Goal: Task Accomplishment & Management: Manage account settings

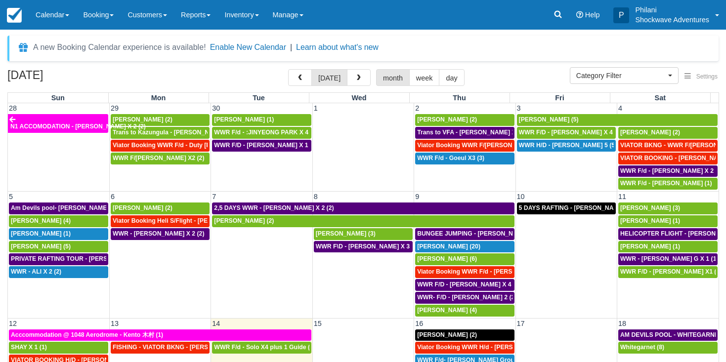
select select
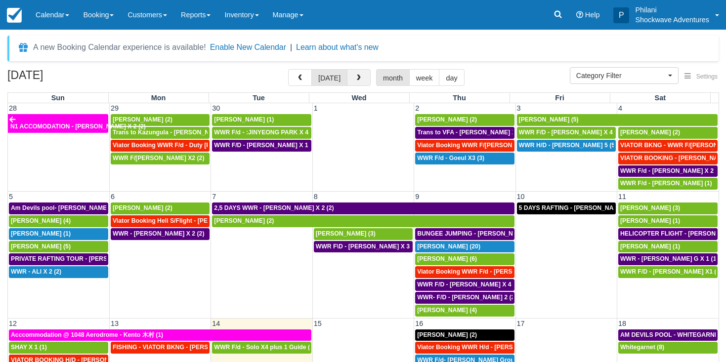
click at [350, 75] on button "button" at bounding box center [359, 77] width 24 height 17
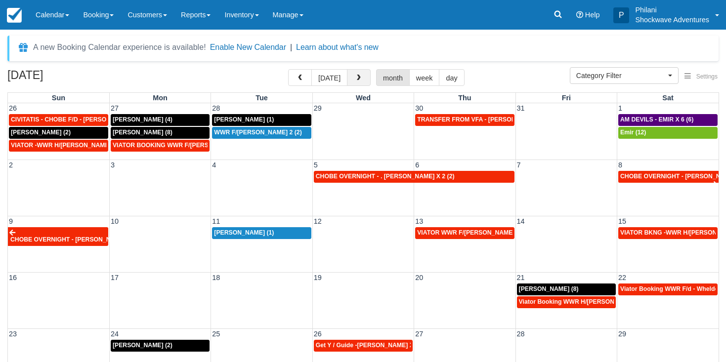
click at [352, 75] on button "button" at bounding box center [359, 77] width 24 height 17
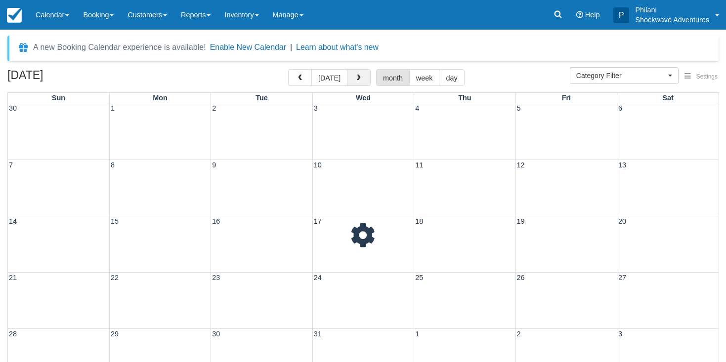
click at [352, 75] on button "button" at bounding box center [359, 77] width 24 height 17
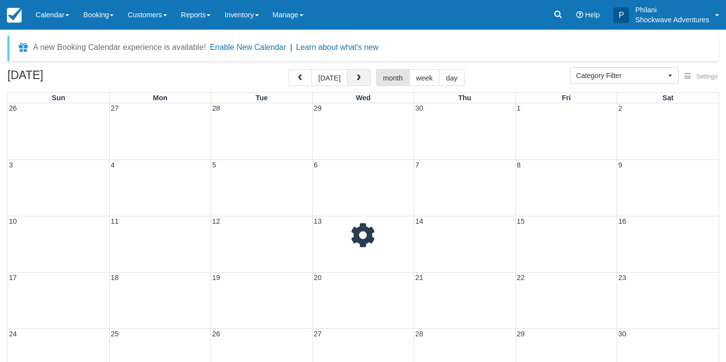
click at [352, 75] on button "button" at bounding box center [359, 77] width 24 height 17
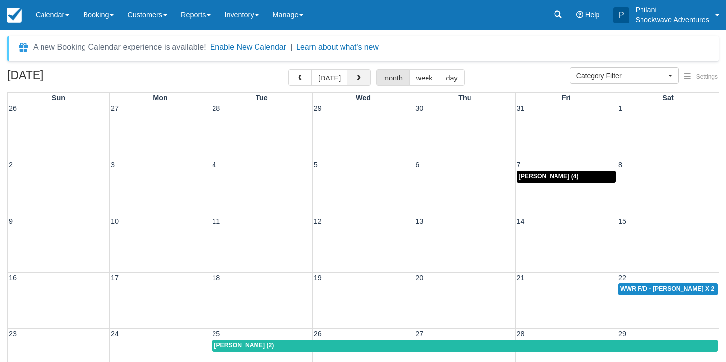
click at [352, 75] on button "button" at bounding box center [359, 77] width 24 height 17
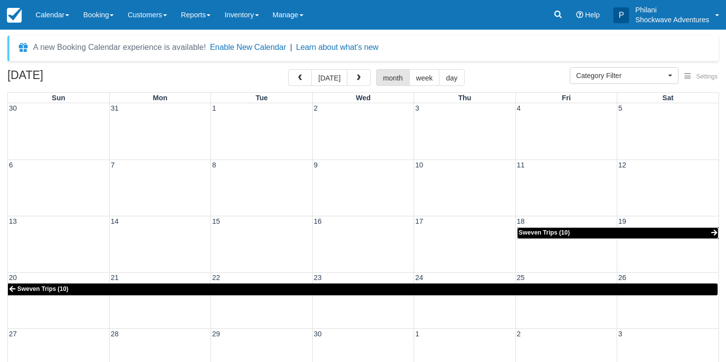
click at [539, 233] on span "Sweven Trips (10)" at bounding box center [544, 232] width 51 height 7
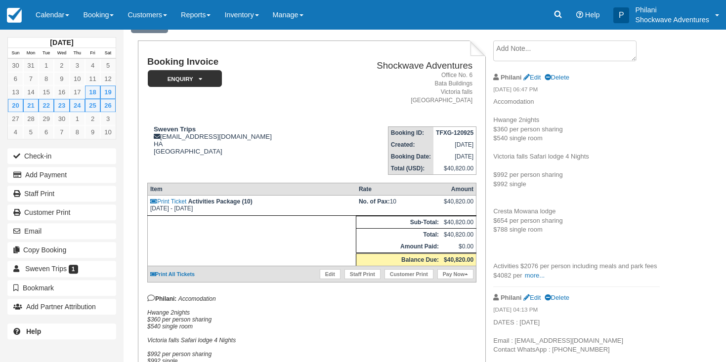
scroll to position [50, 0]
click at [329, 279] on link "Edit" at bounding box center [330, 274] width 21 height 10
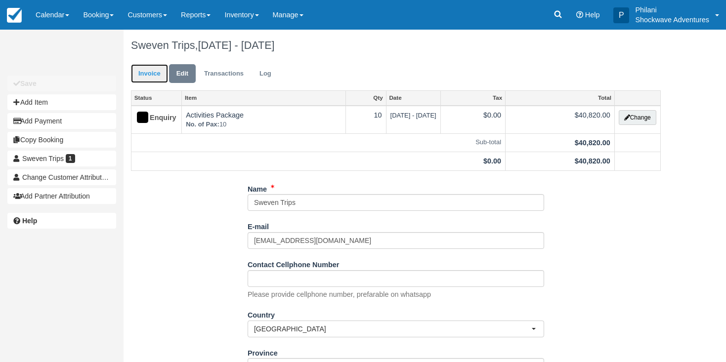
click at [145, 78] on link "Invoice" at bounding box center [149, 73] width 37 height 19
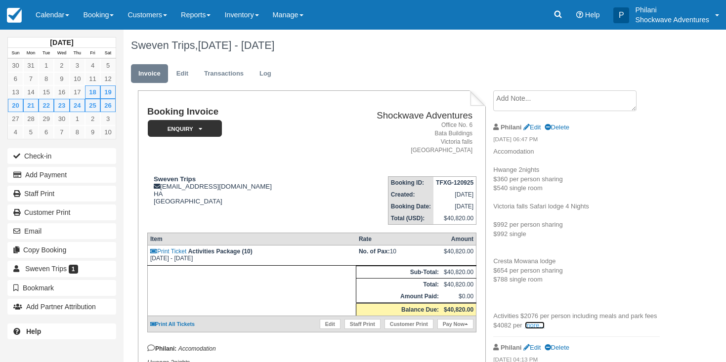
click at [535, 326] on link "more..." at bounding box center [535, 325] width 20 height 7
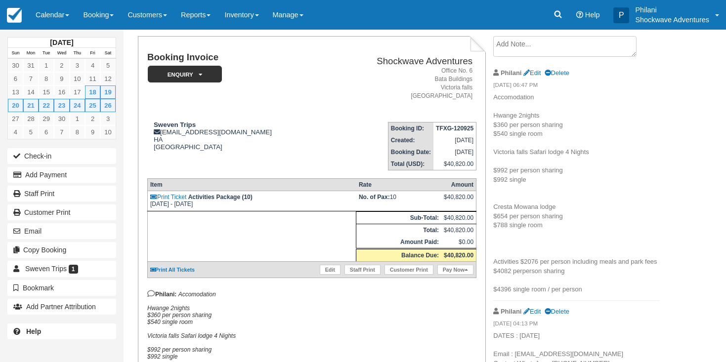
scroll to position [50, 0]
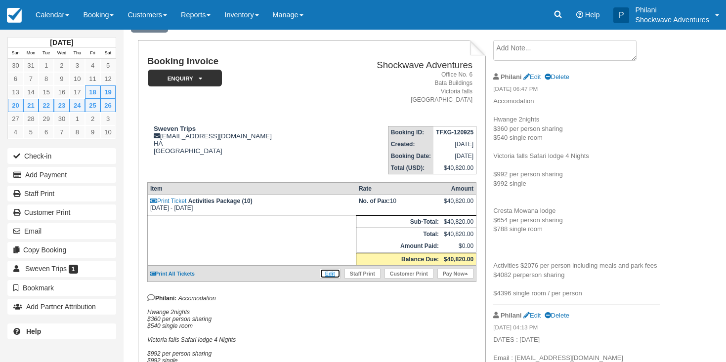
click at [327, 278] on link "Edit" at bounding box center [330, 274] width 21 height 10
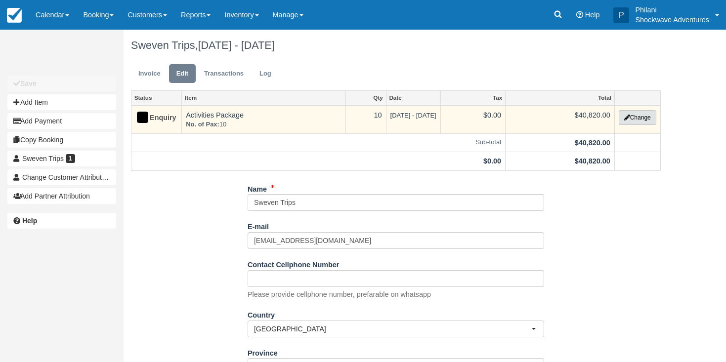
click at [645, 118] on button "Change" at bounding box center [638, 117] width 38 height 15
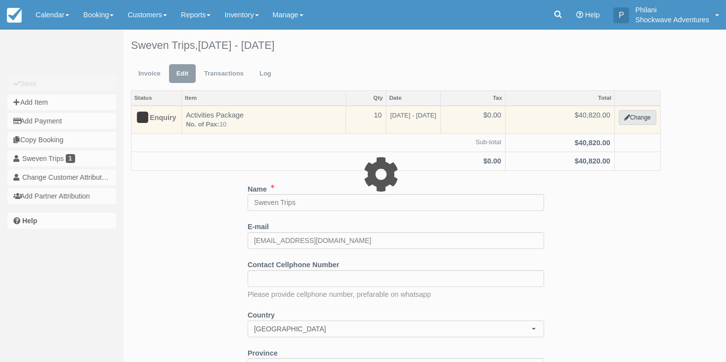
select select "18"
type input "40820.00"
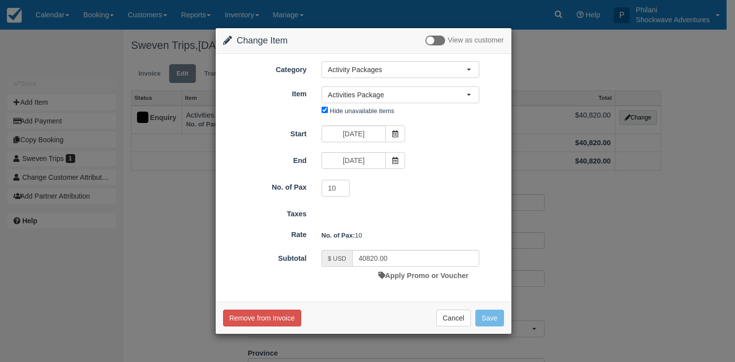
click at [49, 42] on div "Change Item Add Item View as customer Category Activity Packages Whitewater Raf…" at bounding box center [367, 181] width 735 height 362
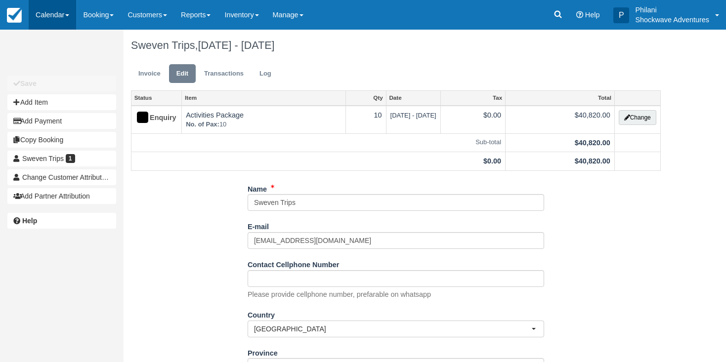
click at [69, 12] on link "Calendar" at bounding box center [52, 15] width 47 height 30
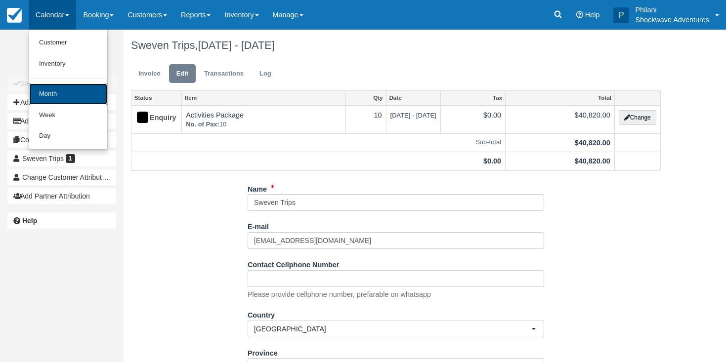
click at [63, 96] on link "Month" at bounding box center [68, 94] width 78 height 21
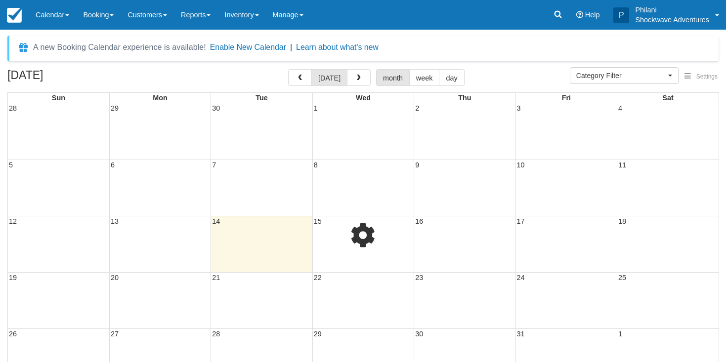
select select
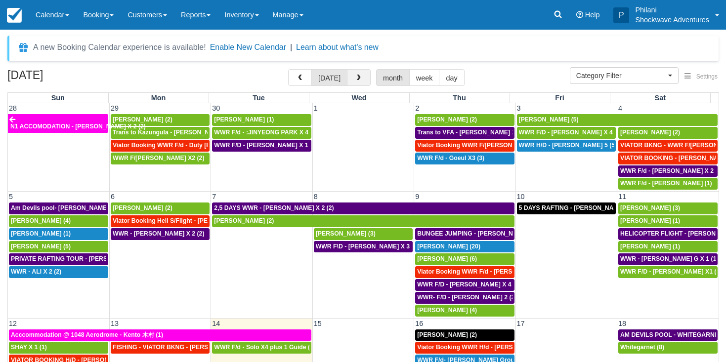
click at [364, 85] on button "button" at bounding box center [359, 77] width 24 height 17
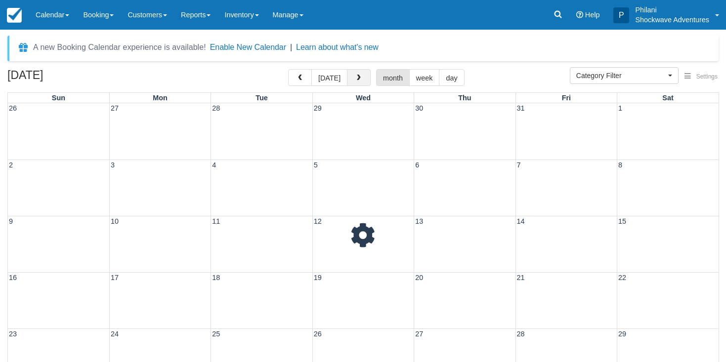
click at [364, 84] on button "button" at bounding box center [359, 77] width 24 height 17
click at [356, 83] on button "button" at bounding box center [359, 77] width 24 height 17
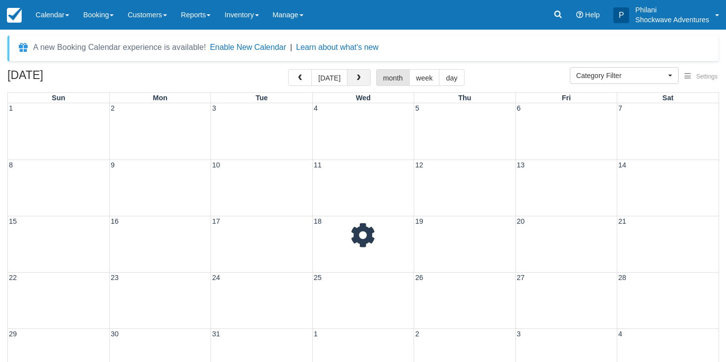
click at [356, 83] on button "button" at bounding box center [359, 77] width 24 height 17
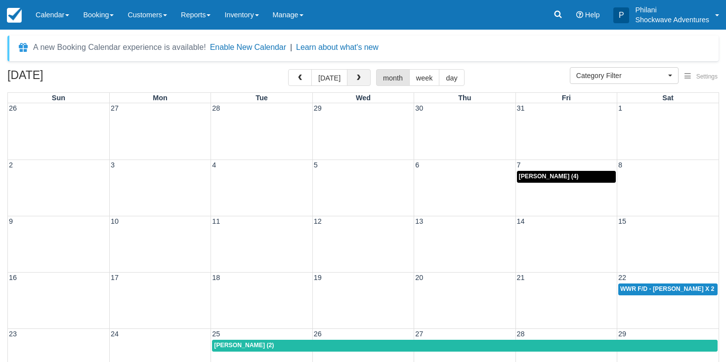
click at [355, 83] on button "button" at bounding box center [359, 77] width 24 height 17
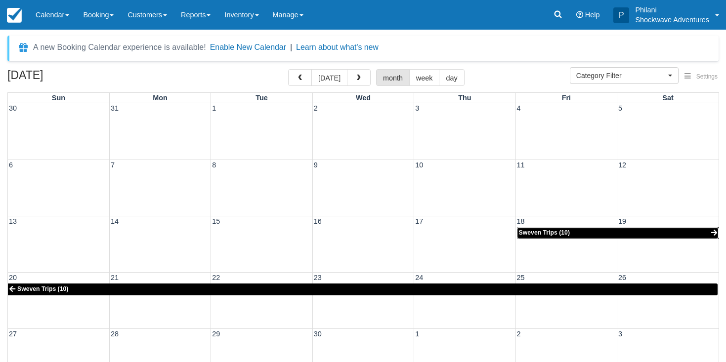
click at [591, 233] on link "Sweven Trips (10)" at bounding box center [618, 233] width 202 height 12
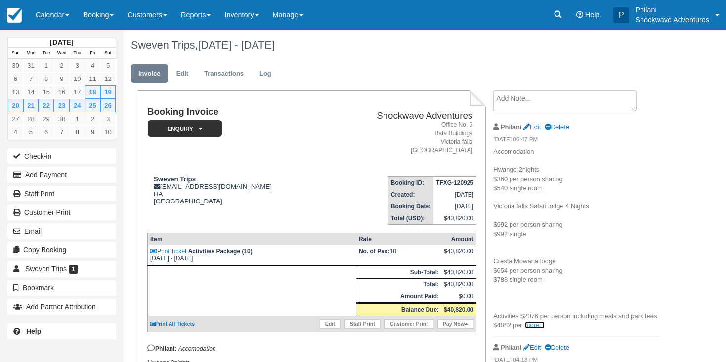
click at [530, 324] on link "more..." at bounding box center [535, 325] width 20 height 7
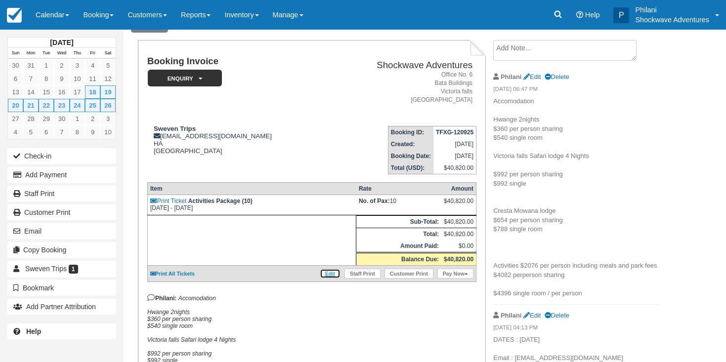
click at [326, 279] on link "Edit" at bounding box center [330, 274] width 21 height 10
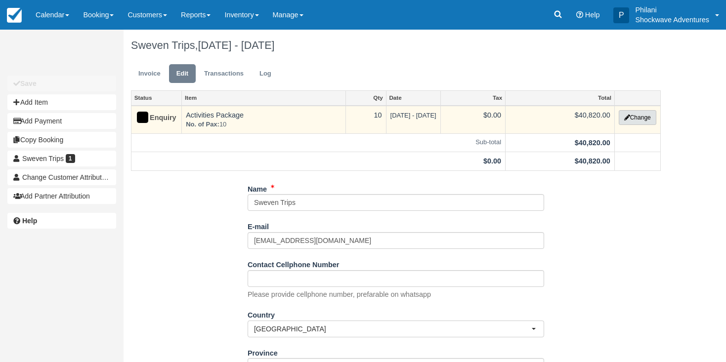
click at [647, 120] on button "Change" at bounding box center [638, 117] width 38 height 15
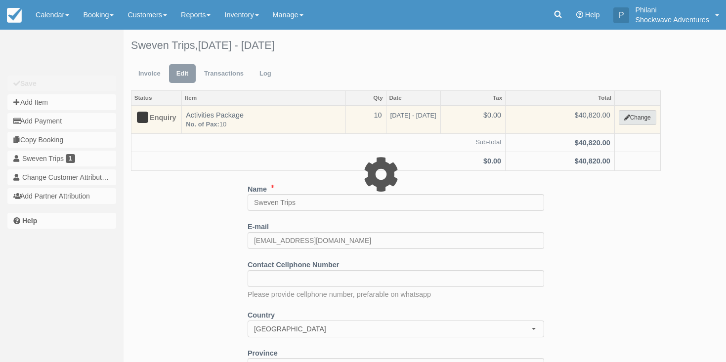
select select "18"
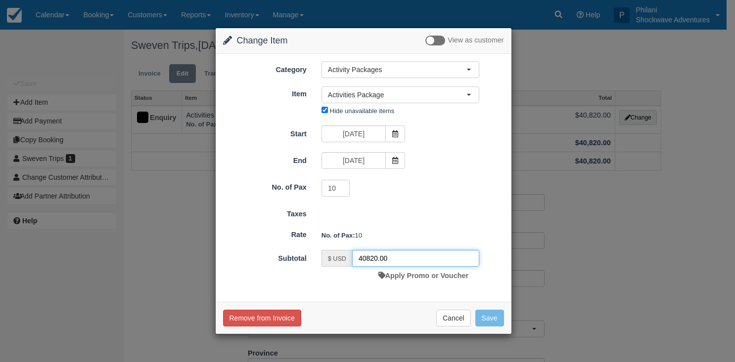
click at [377, 261] on input "40820.00" at bounding box center [415, 258] width 127 height 17
type input "20760.00"
click at [497, 323] on button "Save" at bounding box center [489, 318] width 29 height 17
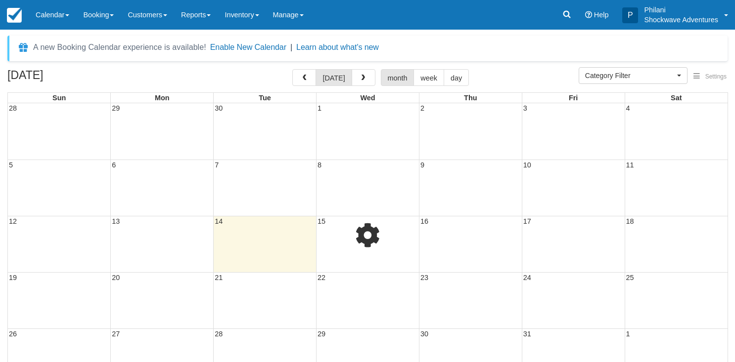
select select
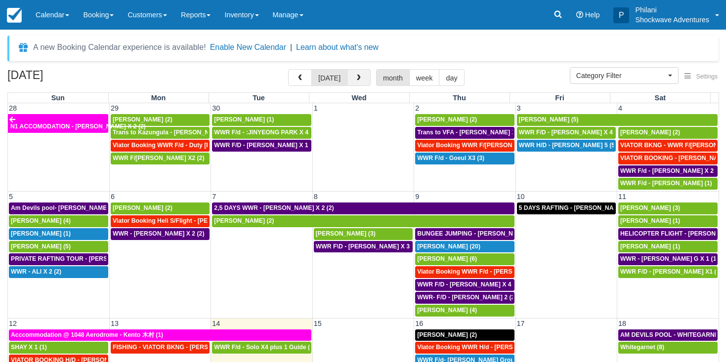
click at [364, 81] on button "button" at bounding box center [359, 77] width 24 height 17
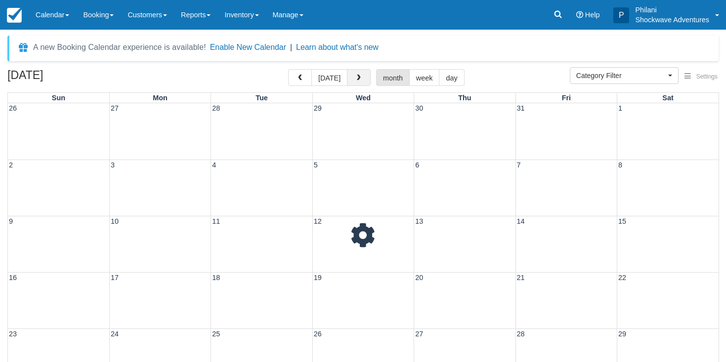
click at [364, 81] on button "button" at bounding box center [359, 77] width 24 height 17
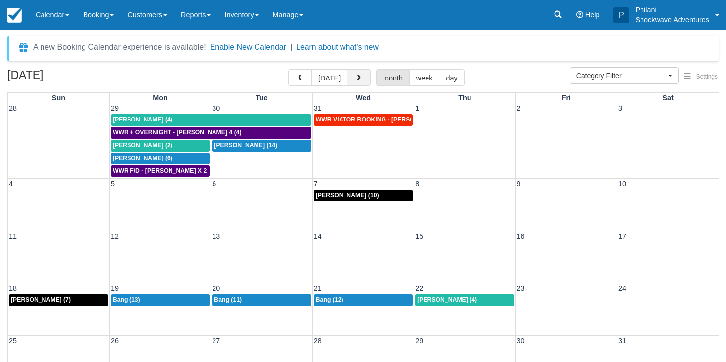
click at [364, 81] on button "button" at bounding box center [359, 77] width 24 height 17
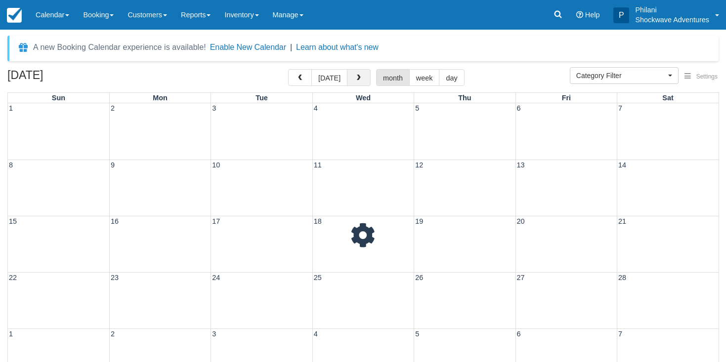
click at [364, 81] on button "button" at bounding box center [359, 77] width 24 height 17
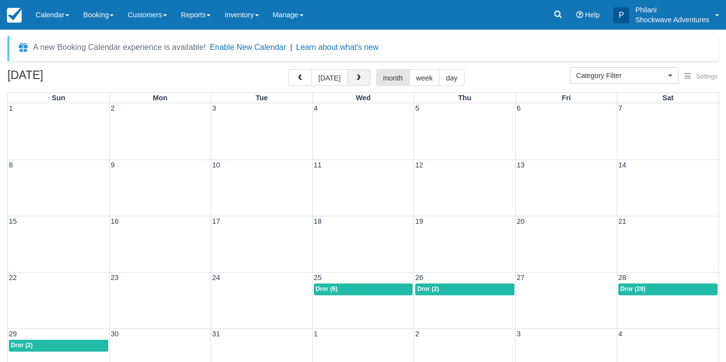
click at [364, 81] on button "button" at bounding box center [359, 77] width 24 height 17
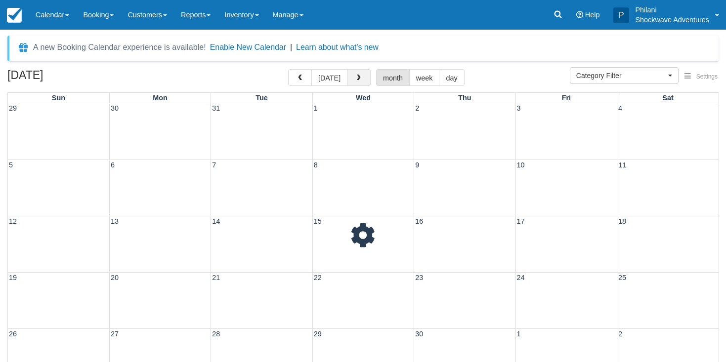
click at [364, 81] on button "button" at bounding box center [359, 77] width 24 height 17
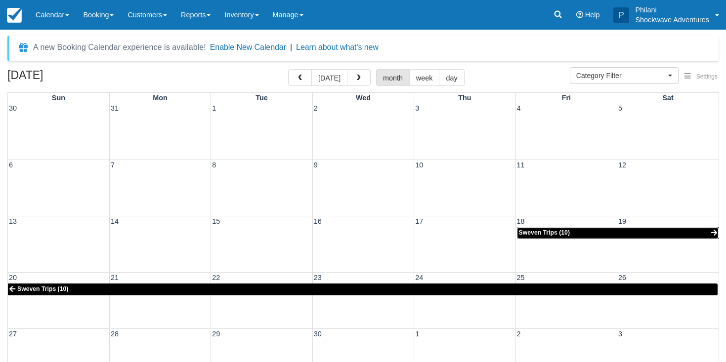
click at [596, 232] on link "Sweven Trips (10)" at bounding box center [618, 233] width 202 height 12
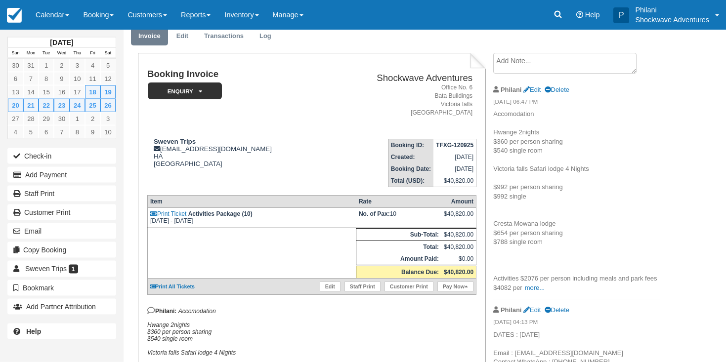
scroll to position [50, 0]
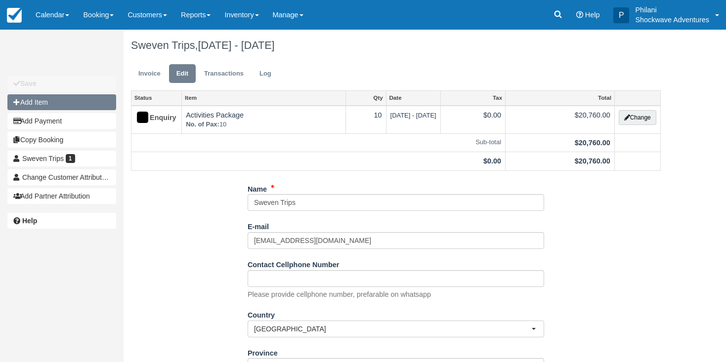
click at [39, 103] on button "Add Item" at bounding box center [61, 102] width 109 height 16
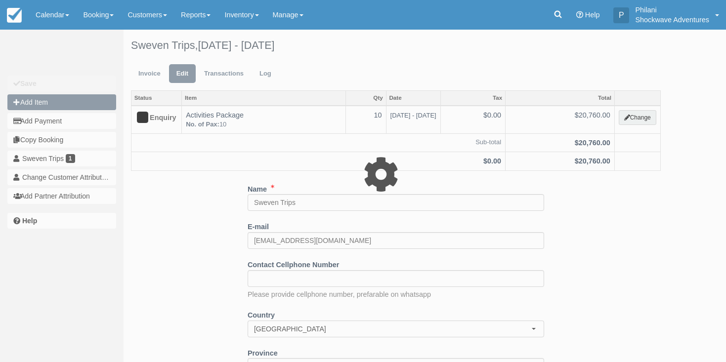
type input "0.00"
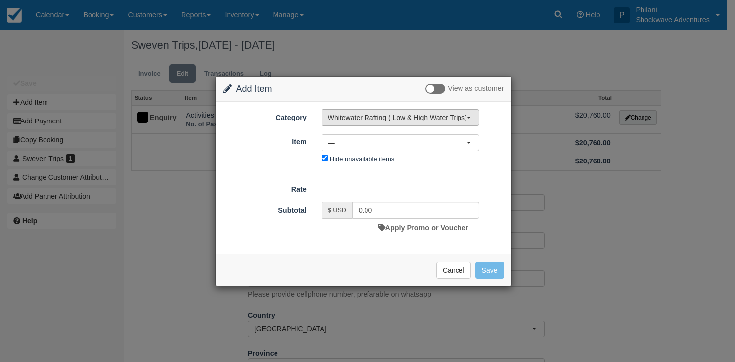
click at [377, 116] on span "Whitewater Rafting ( Low & High Water Trips)" at bounding box center [397, 118] width 138 height 10
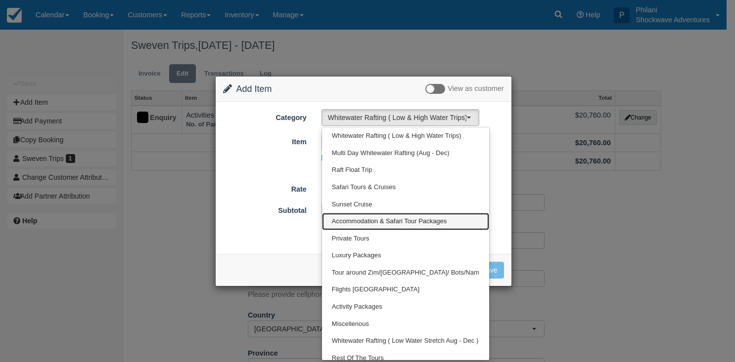
click at [367, 222] on span "Accommodation & Safari Tour Packages" at bounding box center [389, 221] width 115 height 9
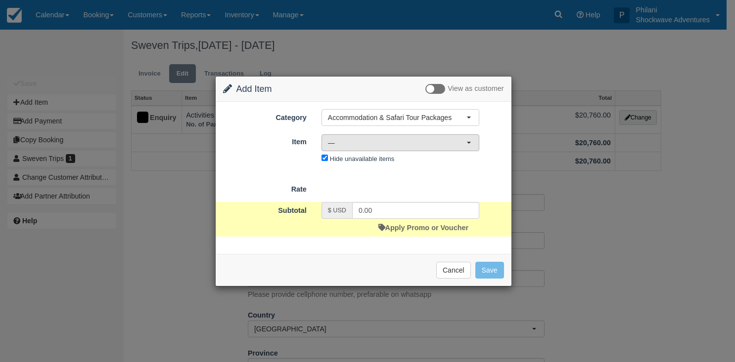
click at [372, 141] on span "—" at bounding box center [397, 143] width 138 height 10
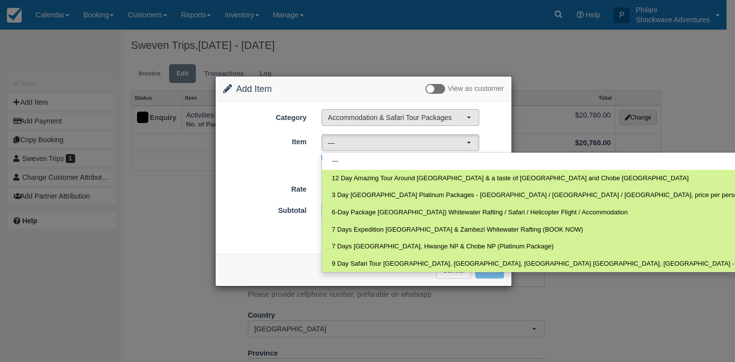
click at [382, 115] on span "Accommodation & Safari Tour Packages" at bounding box center [397, 118] width 138 height 10
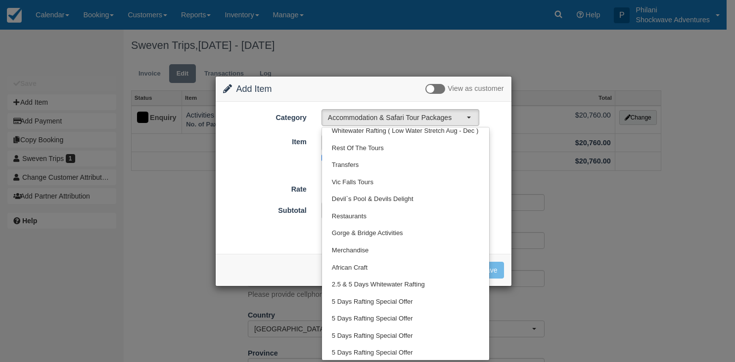
scroll to position [352, 0]
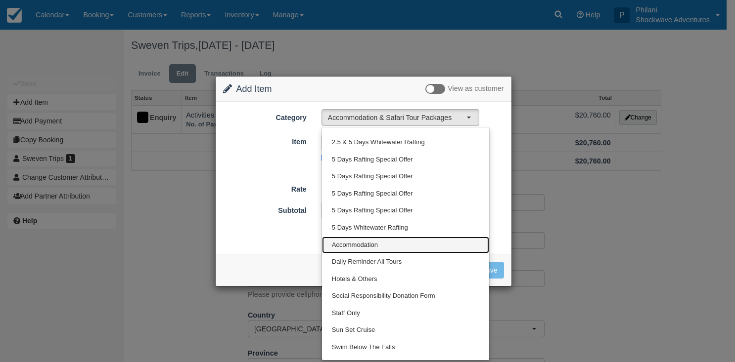
click at [358, 246] on span "Accommodation" at bounding box center [355, 245] width 46 height 9
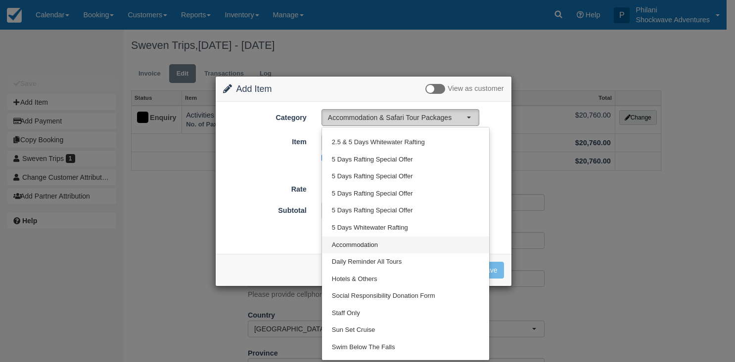
select select "33"
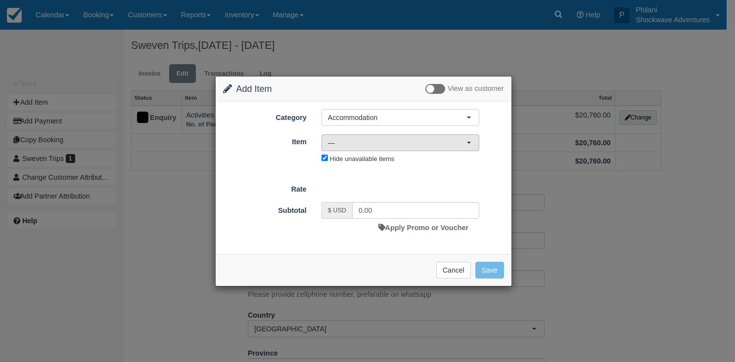
click at [347, 147] on span "—" at bounding box center [397, 143] width 138 height 10
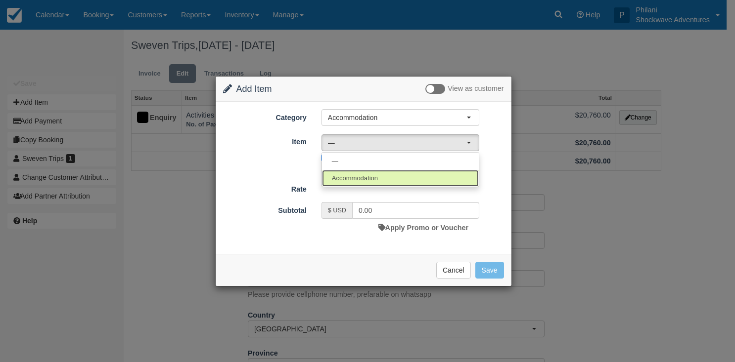
click at [365, 177] on span "Accommodation" at bounding box center [355, 178] width 46 height 9
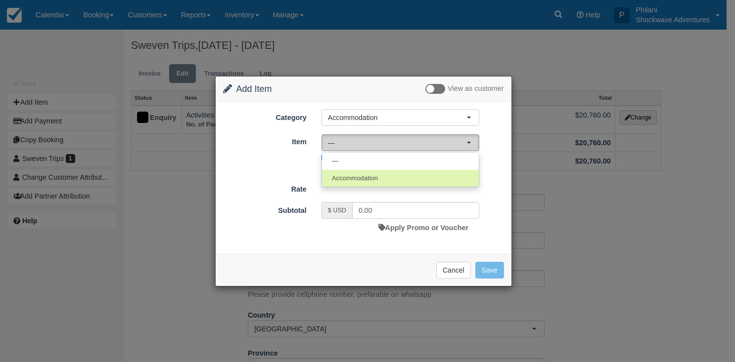
select select "64"
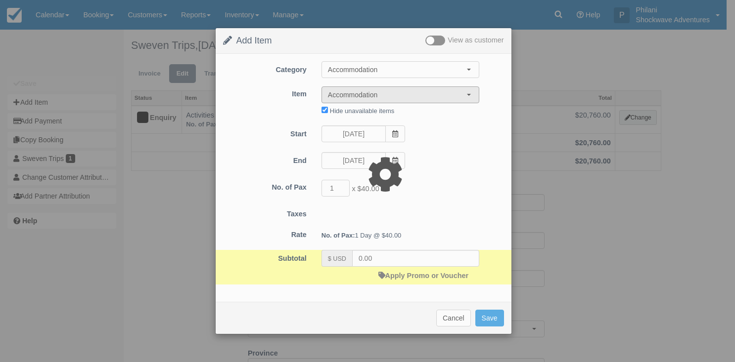
type input "40.00"
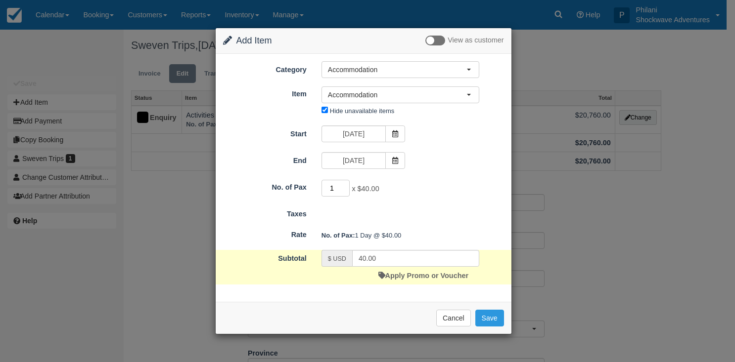
click at [341, 183] on input "1" at bounding box center [335, 188] width 29 height 17
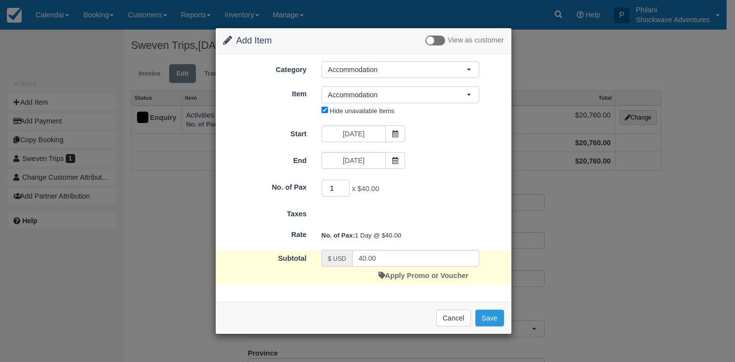
click at [341, 183] on input "1" at bounding box center [335, 188] width 29 height 17
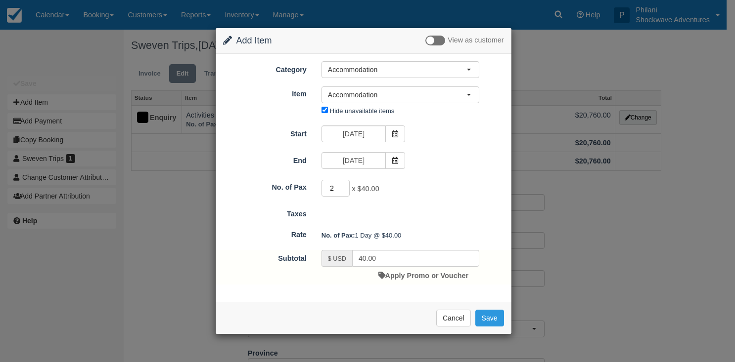
click at [342, 186] on input "2" at bounding box center [335, 188] width 29 height 17
click at [342, 186] on input "3" at bounding box center [335, 188] width 29 height 17
click at [342, 186] on input "4" at bounding box center [335, 188] width 29 height 17
click at [342, 186] on input "5" at bounding box center [335, 188] width 29 height 17
click at [342, 186] on input "6" at bounding box center [335, 188] width 29 height 17
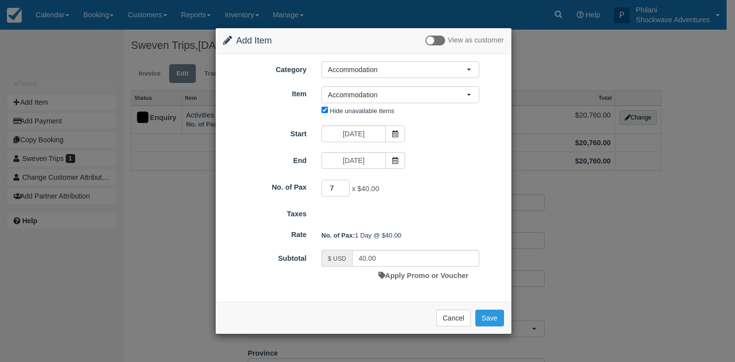
click at [342, 186] on input "7" at bounding box center [335, 188] width 29 height 17
click at [342, 186] on input "8" at bounding box center [335, 188] width 29 height 17
click at [342, 186] on input "9" at bounding box center [335, 188] width 29 height 17
type input "10"
click at [342, 186] on input "10" at bounding box center [335, 188] width 29 height 17
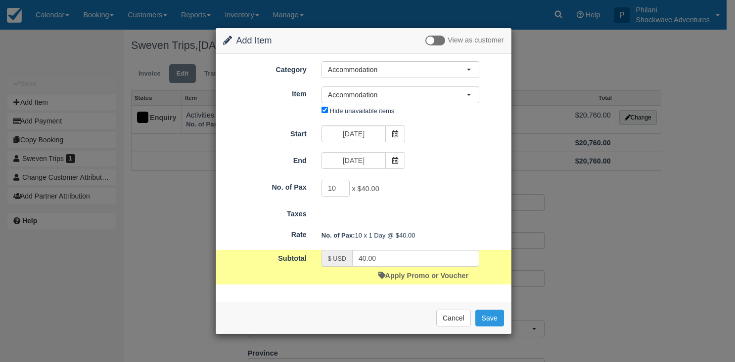
type input "400.00"
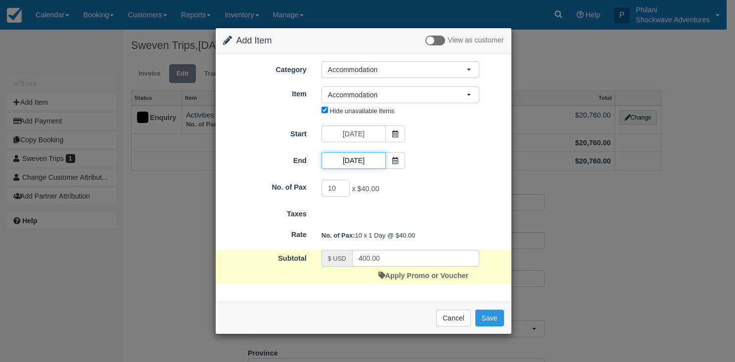
click at [349, 163] on input "09/18/26" at bounding box center [353, 160] width 64 height 17
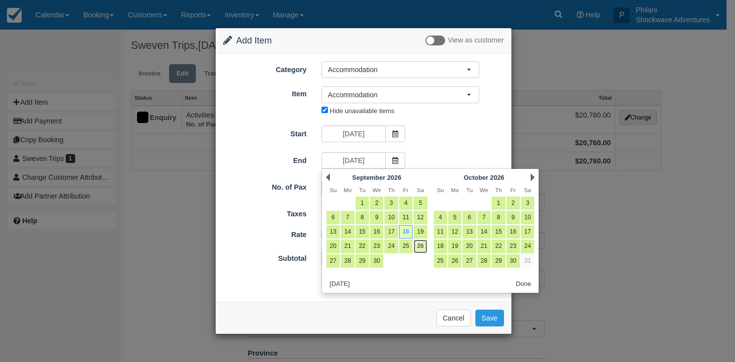
click at [422, 247] on link "26" at bounding box center [419, 246] width 13 height 13
type input "09/26/26"
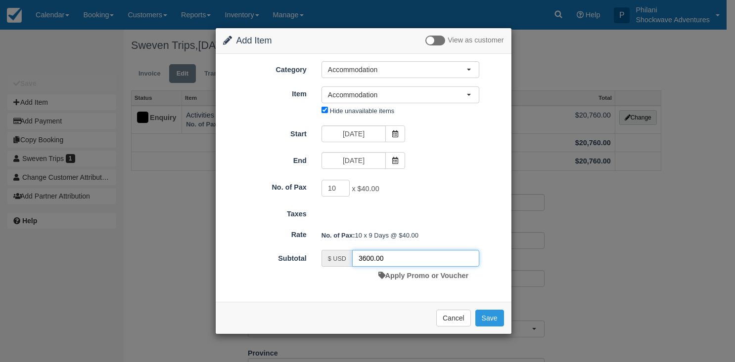
click at [373, 261] on input "3600.00" at bounding box center [415, 258] width 127 height 17
type input "23740.00"
click at [496, 319] on button "Save" at bounding box center [489, 318] width 29 height 17
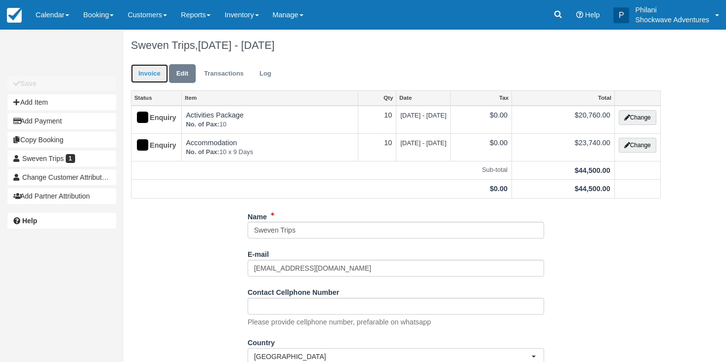
click at [154, 74] on link "Invoice" at bounding box center [149, 73] width 37 height 19
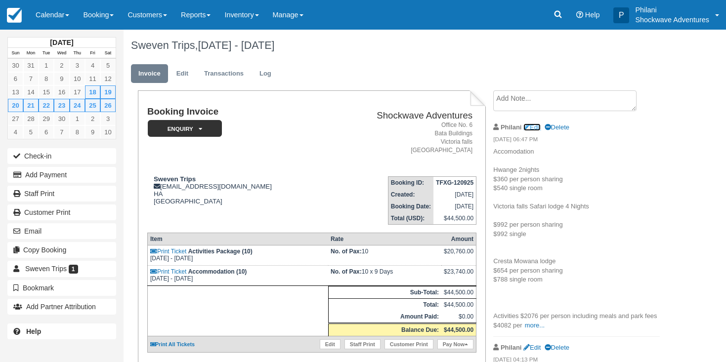
click at [535, 126] on link "Edit" at bounding box center [531, 127] width 17 height 7
type textarea "Accomodation Hwange 2nights $360 per person sharing $540 single room [GEOGRAPHI…"
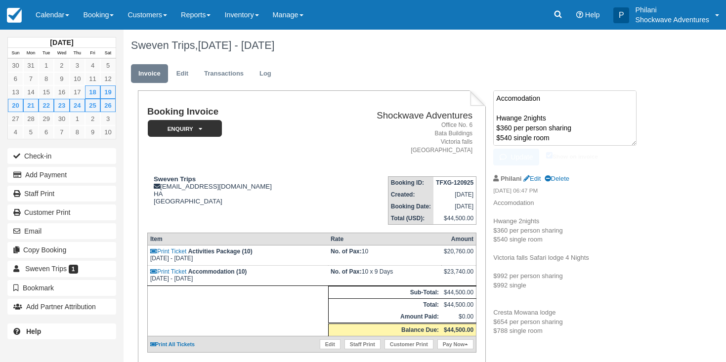
scroll to position [174, 0]
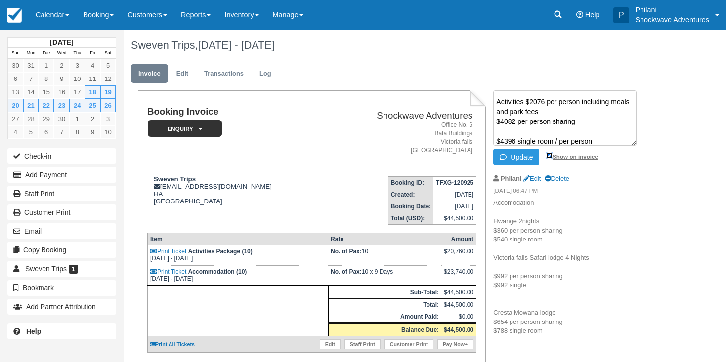
click at [551, 155] on input "Show on invoice" at bounding box center [549, 155] width 6 height 6
checkbox input "false"
click at [520, 156] on button "Update" at bounding box center [516, 157] width 46 height 17
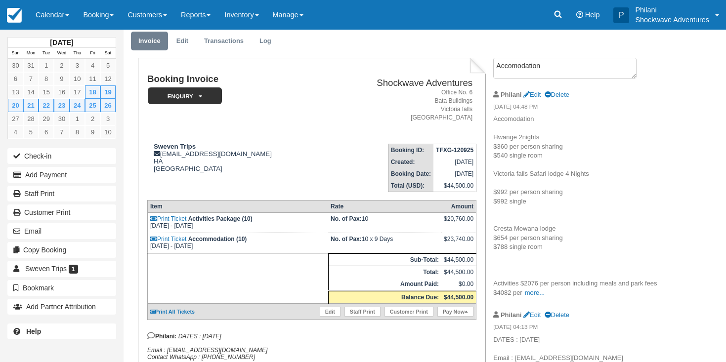
scroll to position [0, 0]
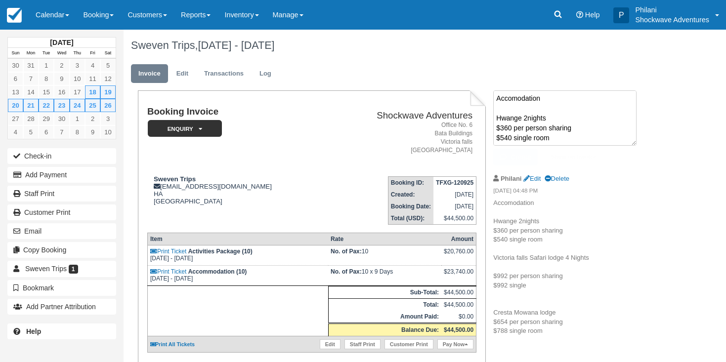
click at [520, 98] on textarea "Accomodation Hwange 2nights $360 per person sharing $540 single room [GEOGRAPHI…" at bounding box center [564, 117] width 143 height 55
click at [637, 190] on em "10/14/25 04:48 PM" at bounding box center [576, 192] width 167 height 11
click at [58, 13] on link "Calendar" at bounding box center [52, 15] width 47 height 30
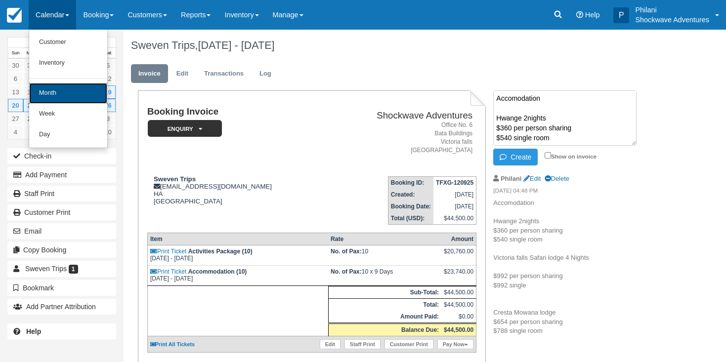
click at [77, 89] on link "Month" at bounding box center [68, 93] width 78 height 21
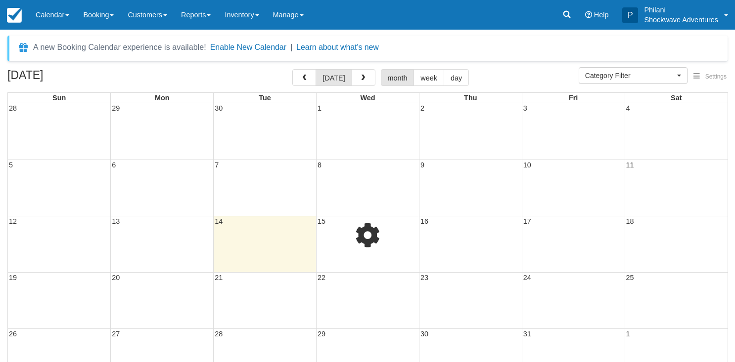
select select
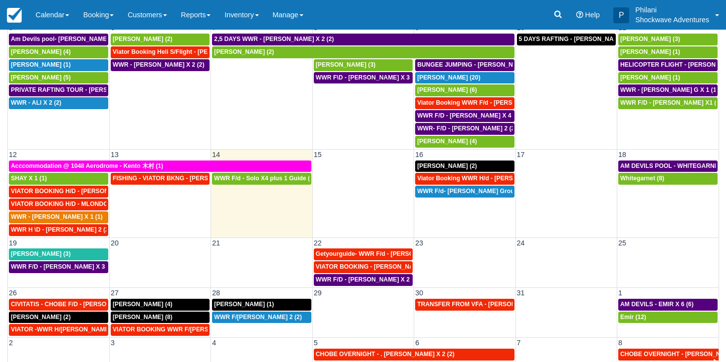
scroll to position [84, 0]
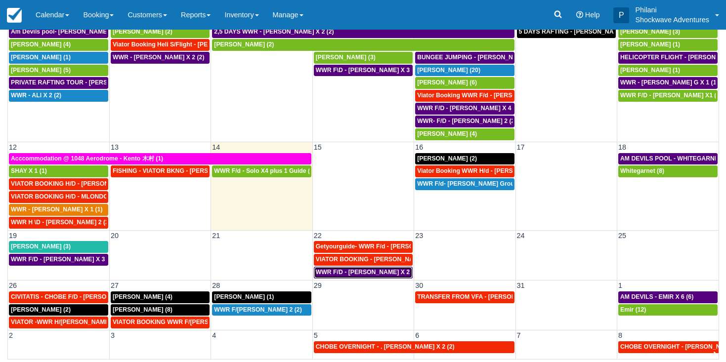
click at [372, 271] on span "WWR F/D - [PERSON_NAME] X 2 (2)" at bounding box center [367, 272] width 103 height 7
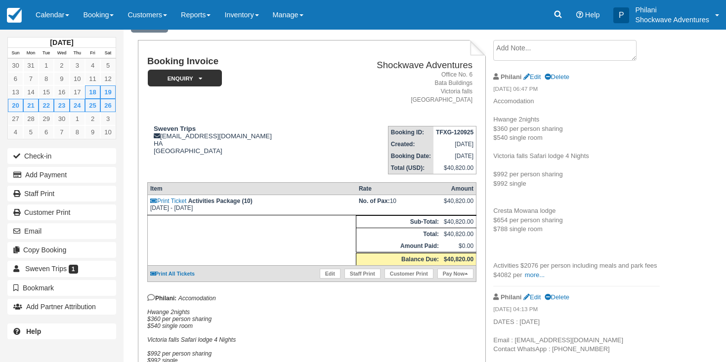
scroll to position [50, 0]
